Goal: Contribute content

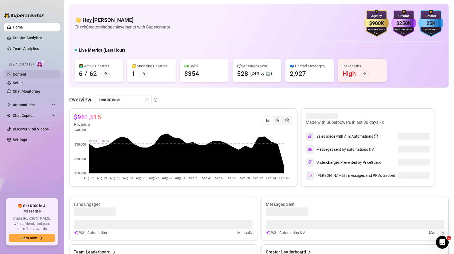
click at [26, 72] on link "Content" at bounding box center [20, 74] width 14 height 4
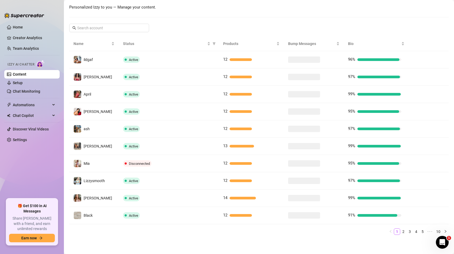
scroll to position [74, 0]
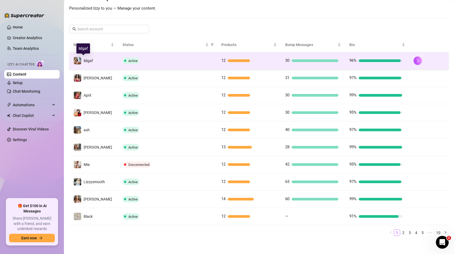
click at [89, 60] on span "ildgaf" at bounding box center [88, 61] width 9 height 4
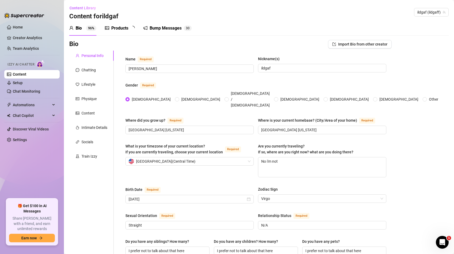
click at [128, 31] on div "Products" at bounding box center [119, 28] width 17 height 6
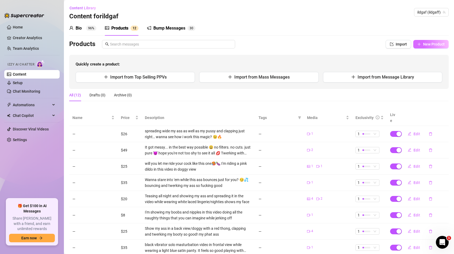
click at [426, 45] on span "New Product" at bounding box center [434, 44] width 22 height 4
type textarea "Type your message here..."
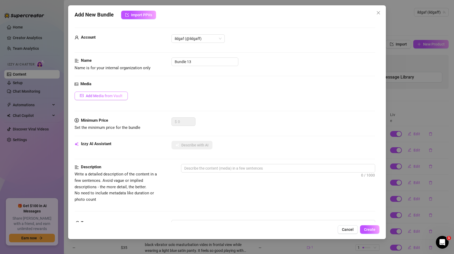
click at [110, 94] on span "Add Media from Vault" at bounding box center [104, 96] width 37 height 4
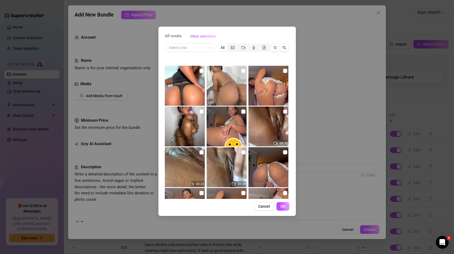
click at [283, 111] on input "checkbox" at bounding box center [285, 111] width 4 height 4
checkbox input "true"
click at [284, 72] on input "checkbox" at bounding box center [285, 71] width 4 height 4
checkbox input "true"
click at [283, 207] on span "OK" at bounding box center [282, 206] width 5 height 4
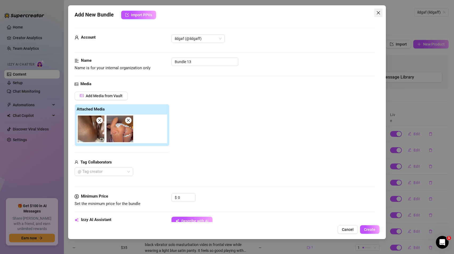
click at [378, 11] on icon "close" at bounding box center [378, 13] width 4 height 4
